Goal: Task Accomplishment & Management: Manage account settings

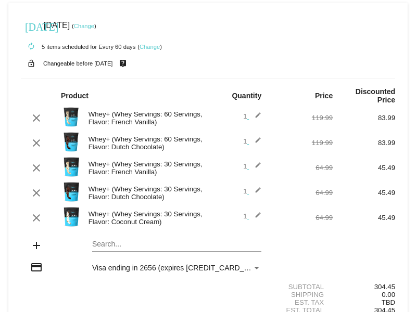
click at [94, 23] on link "Change" at bounding box center [84, 26] width 20 height 6
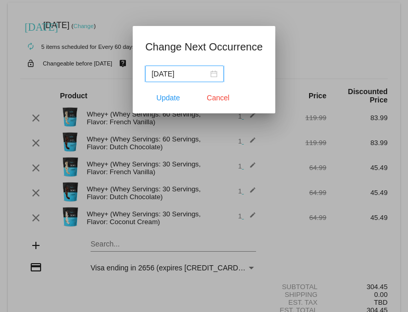
click at [216, 75] on div "[DATE]" at bounding box center [184, 73] width 66 height 11
click at [270, 96] on mat-dialog-container "Change Next Occurrence [DATE] Update Cancel" at bounding box center [204, 69] width 143 height 87
click at [212, 74] on div "[DATE]" at bounding box center [184, 73] width 66 height 11
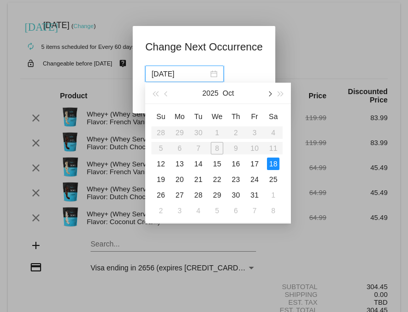
click at [270, 94] on span "button" at bounding box center [269, 94] width 5 height 5
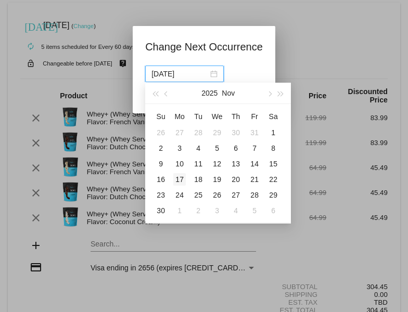
click at [181, 179] on div "17" at bounding box center [179, 179] width 12 height 12
type input "[DATE]"
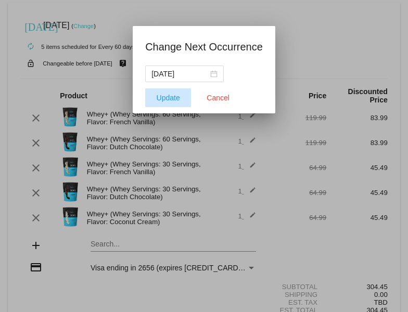
click at [160, 99] on span "Update" at bounding box center [168, 98] width 23 height 8
